Goal: Task Accomplishment & Management: Manage account settings

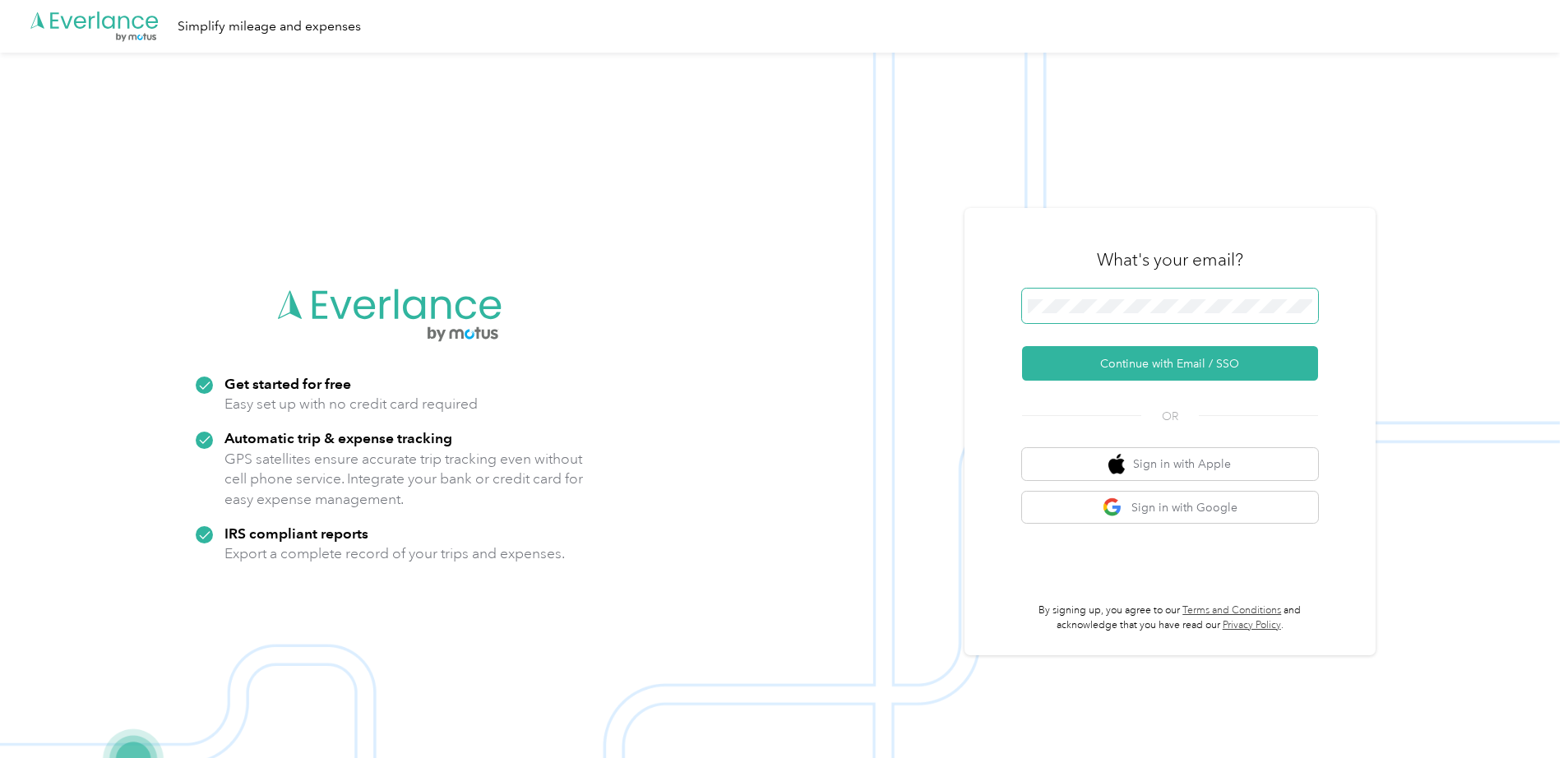
click at [1133, 314] on span at bounding box center [1170, 306] width 296 height 35
click at [1257, 356] on button "Continue with Email / SSO" at bounding box center [1170, 363] width 296 height 35
click at [1151, 373] on button "Continue with Email / SSO" at bounding box center [1170, 363] width 296 height 35
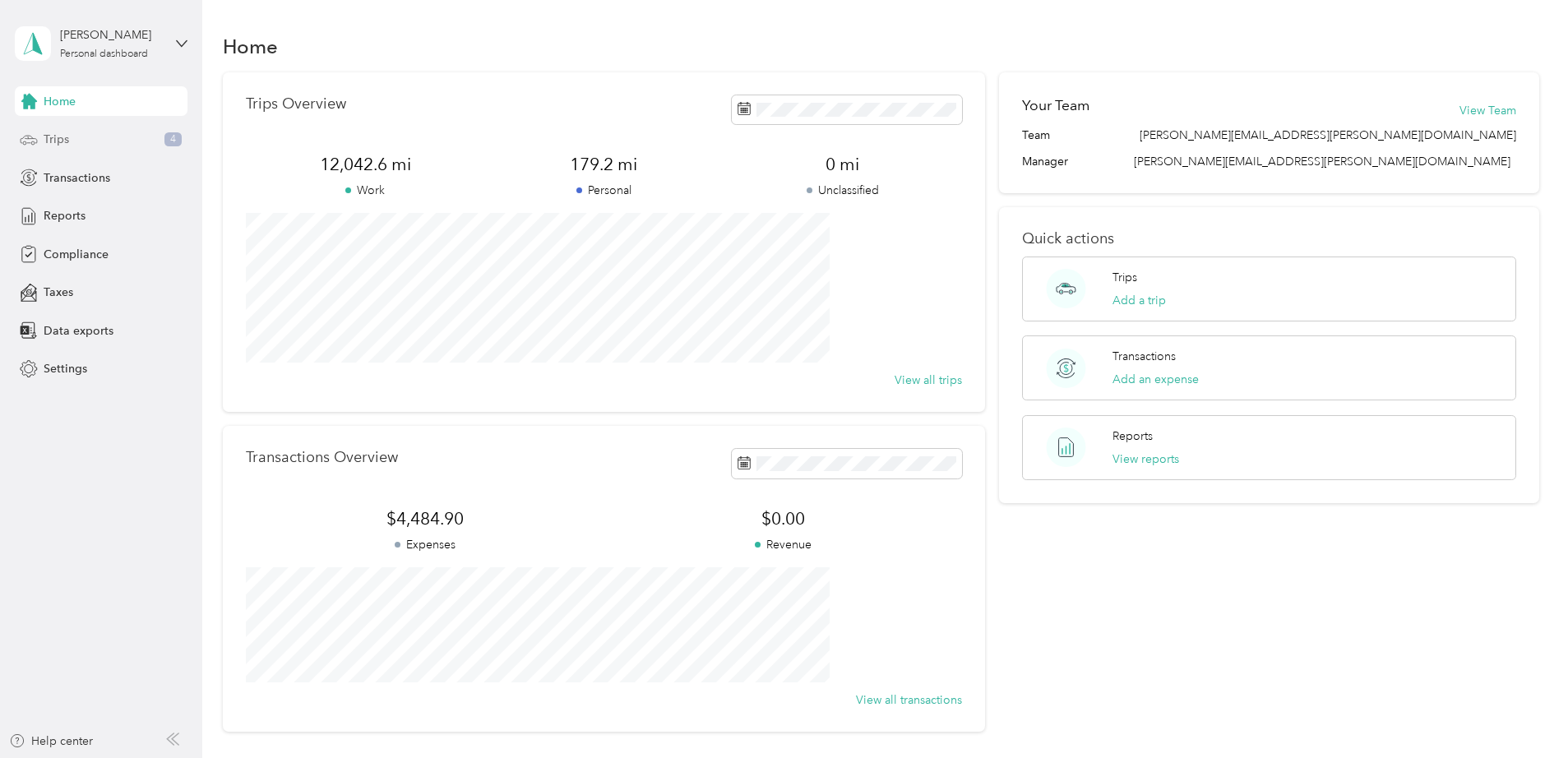
click at [79, 139] on div "Trips 4" at bounding box center [101, 140] width 173 height 30
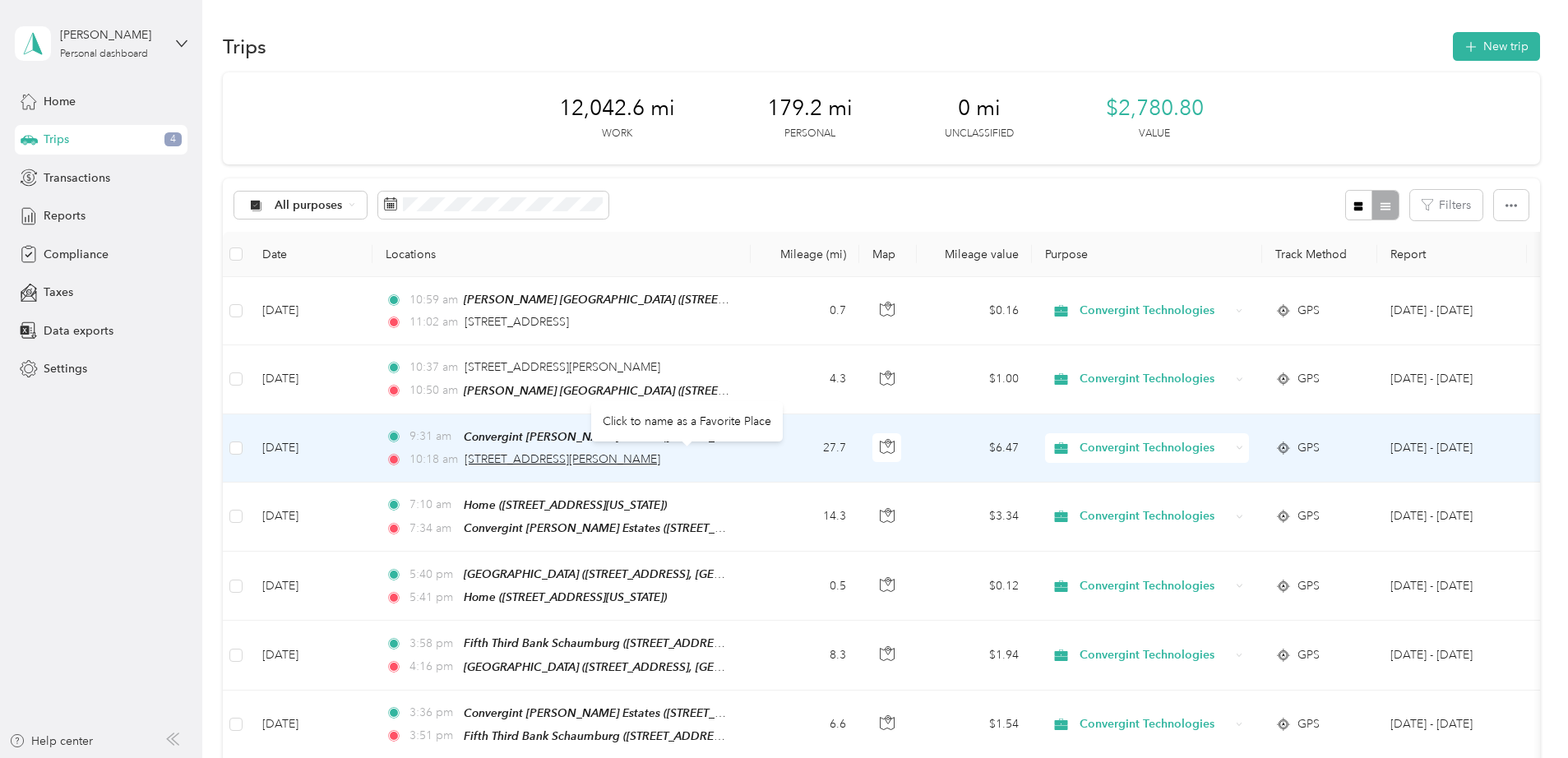
click at [660, 456] on span "[STREET_ADDRESS][PERSON_NAME]" at bounding box center [563, 459] width 196 height 14
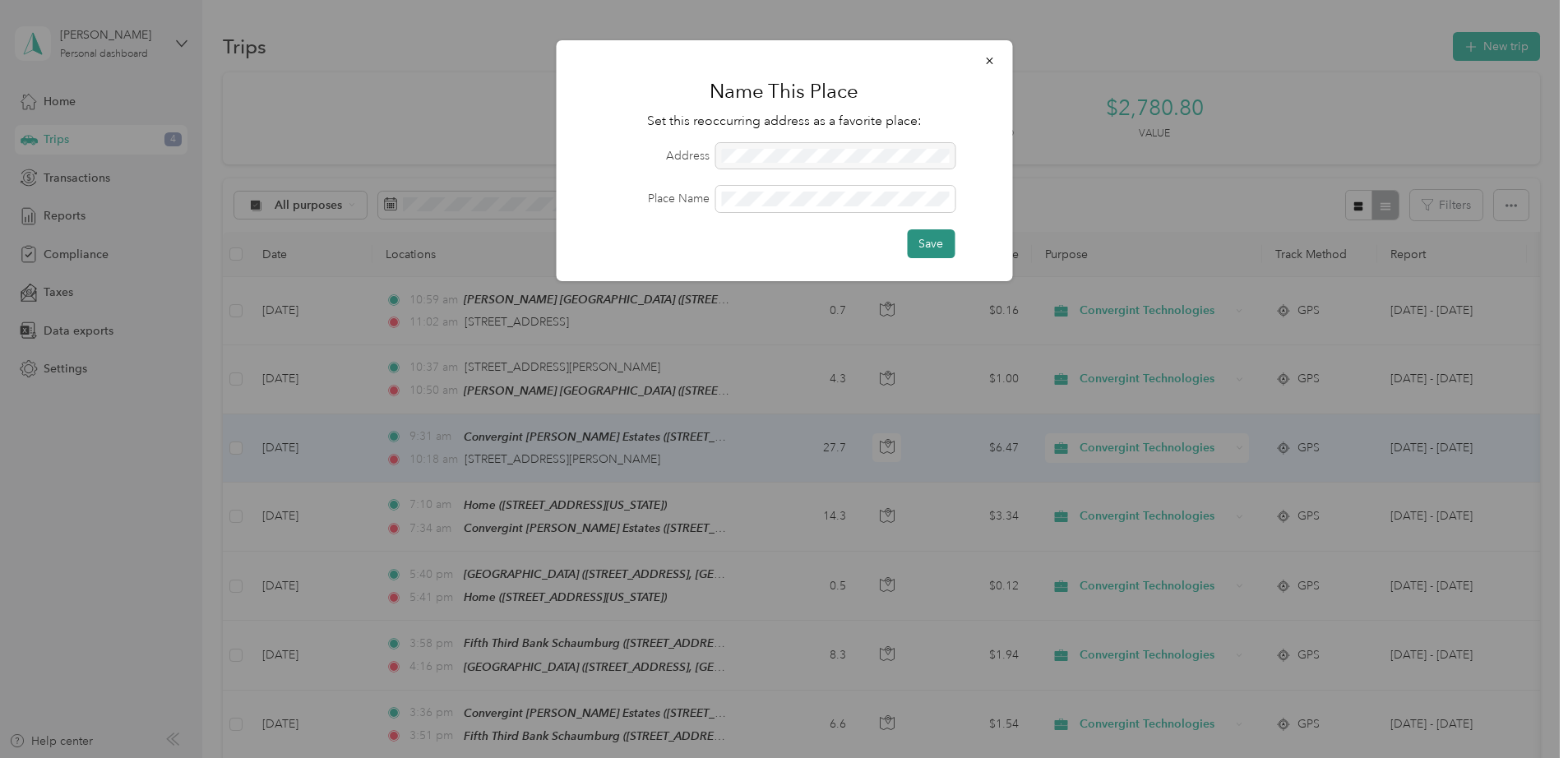
click at [953, 250] on button "Save" at bounding box center [931, 243] width 48 height 29
